Goal: Task Accomplishment & Management: Complete application form

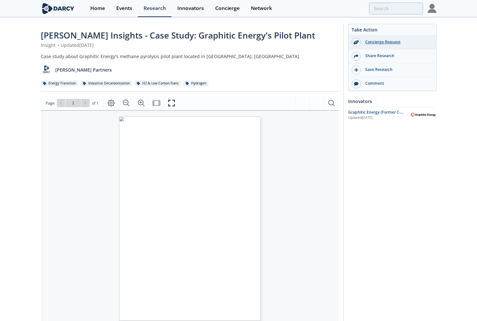
click at [382, 42] on div "Concierge Request" at bounding box center [397, 42] width 72 height 6
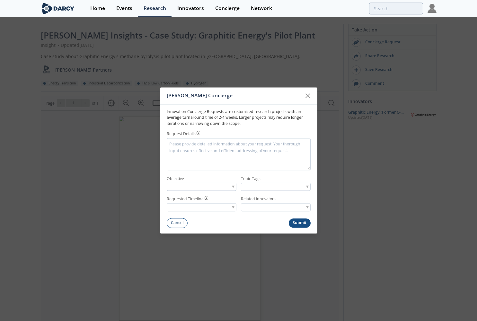
click at [234, 187] on span at bounding box center [233, 187] width 3 height 2
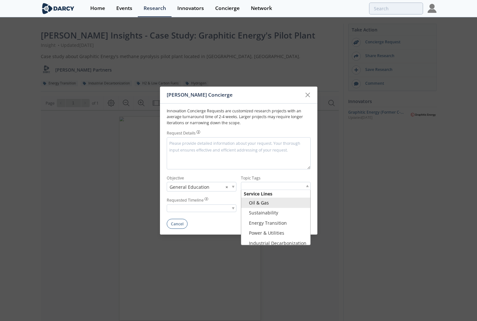
click at [308, 185] on span at bounding box center [307, 186] width 3 height 2
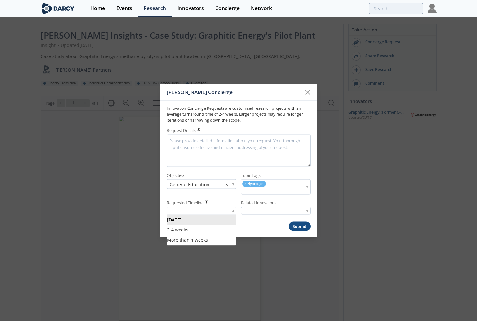
click at [232, 211] on span at bounding box center [233, 211] width 3 height 2
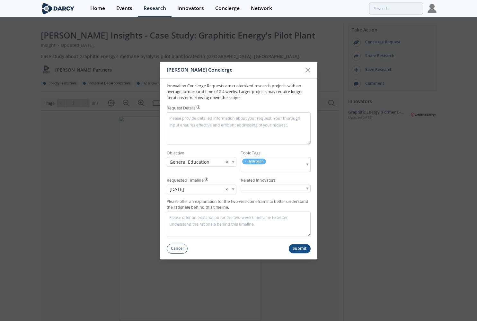
click at [308, 188] on span at bounding box center [307, 189] width 3 height 2
click at [277, 188] on input "search" at bounding box center [265, 188] width 49 height 7
click at [234, 189] on span at bounding box center [233, 190] width 3 height 2
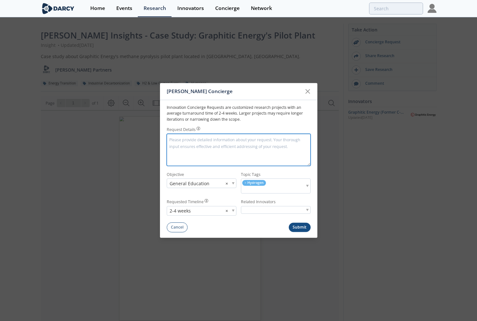
click at [195, 149] on textarea "Request Details" at bounding box center [239, 150] width 144 height 32
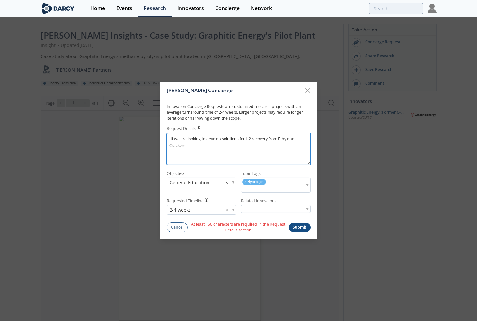
click at [171, 146] on textarea "Hi we are looking to develop solutions for H2 recovery from Ethylene Crackers" at bounding box center [239, 149] width 144 height 32
click at [195, 145] on textarea "Hi we are looking to develop solutions for H2 recovery from Ethylene crackers" at bounding box center [239, 149] width 144 height 32
click at [198, 148] on textarea "Hi we are looking to develop solutions for H2 recovery from Ethylene crackers (" at bounding box center [239, 149] width 144 height 32
paste textarea "ethane dehydrogenation"
click at [260, 147] on textarea "Hi we are looking to develop solutions for H2 recovery from Ethylene crackers (…" at bounding box center [239, 149] width 144 height 32
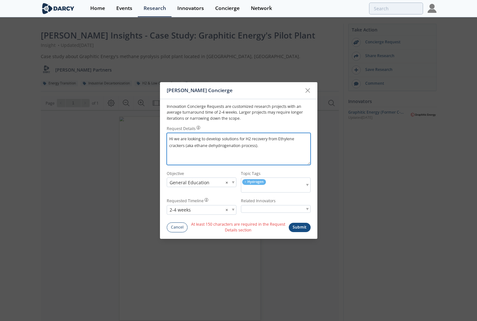
click at [186, 156] on textarea "Hi we are looking to develop solutions for H2 recovery from Ethylene crackers (…" at bounding box center [239, 149] width 144 height 32
click at [264, 151] on textarea "Hi we are looking to develop solutions for H2 recovery from Ethylene crackers (…" at bounding box center [239, 149] width 144 height 32
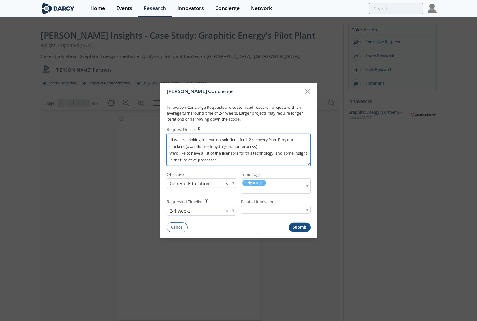
click at [226, 159] on textarea "Hi we are looking to develop solutions for H2 recovery from Ethylene crackers (…" at bounding box center [239, 150] width 144 height 32
type textarea "Hi we are looking to develop solutions for H2 recovery from Ethylene crackers (…"
